Goal: Task Accomplishment & Management: Manage account settings

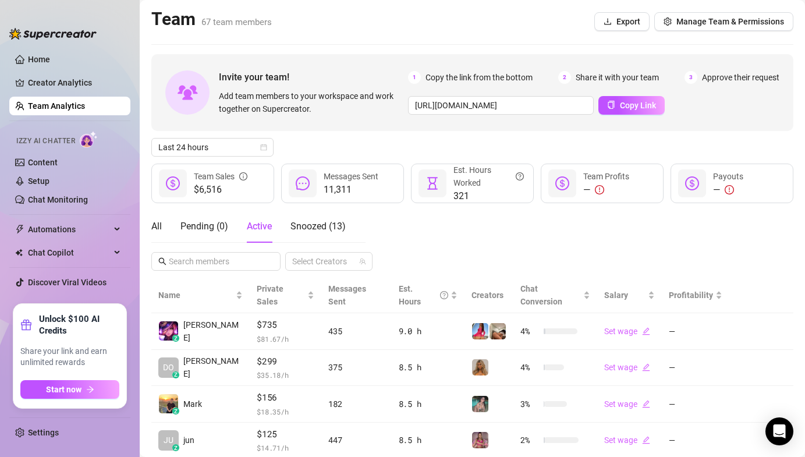
scroll to position [93, 0]
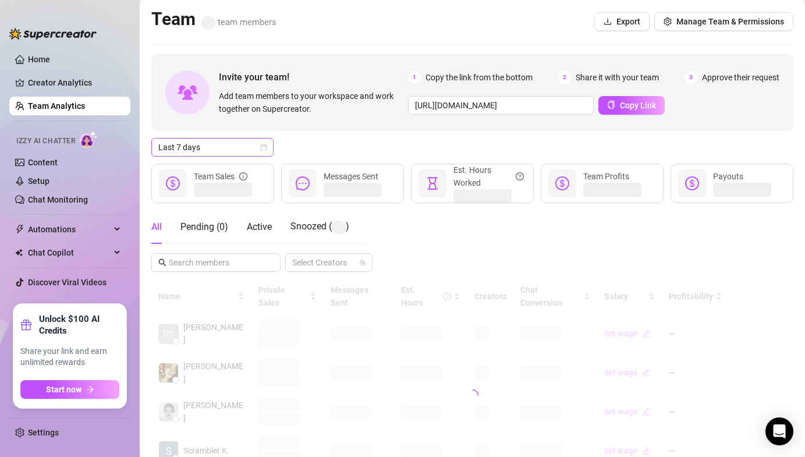
click at [213, 146] on span "Last 7 days" at bounding box center [212, 147] width 108 height 17
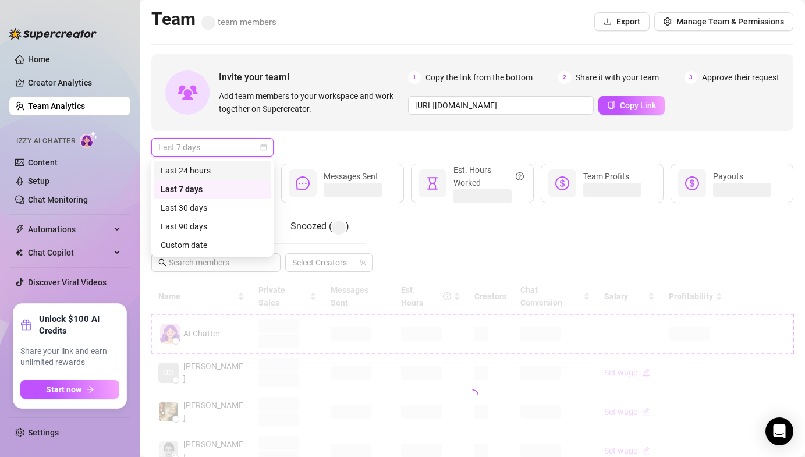
drag, startPoint x: 197, startPoint y: 171, endPoint x: 232, endPoint y: 186, distance: 38.3
click at [197, 171] on div "Last 24 hours" at bounding box center [213, 170] width 104 height 13
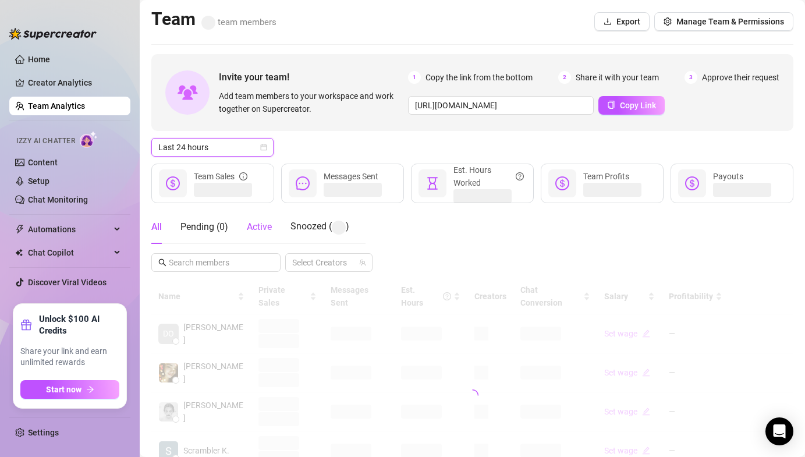
click at [268, 231] on span "Active" at bounding box center [259, 226] width 25 height 11
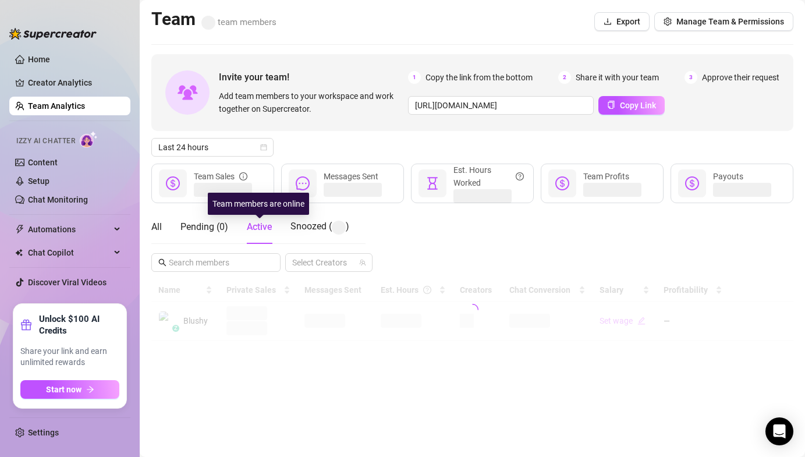
click at [335, 155] on div "Last 24 hours" at bounding box center [472, 147] width 642 height 19
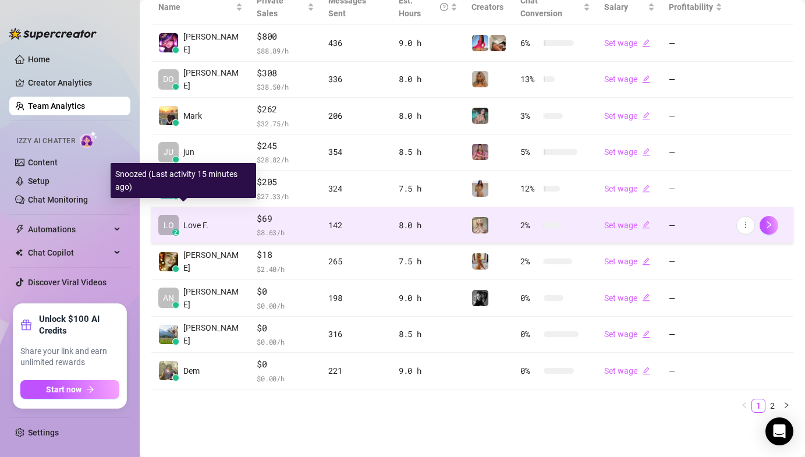
scroll to position [275, 0]
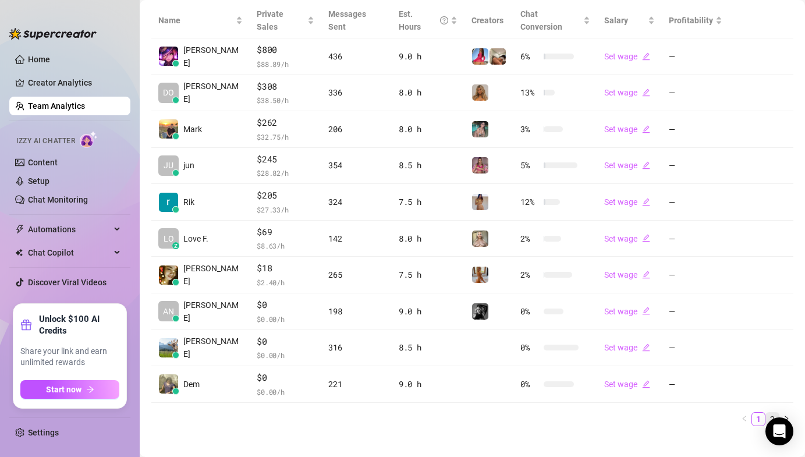
click at [766, 413] on link "2" at bounding box center [772, 419] width 13 height 13
